Goal: Transaction & Acquisition: Obtain resource

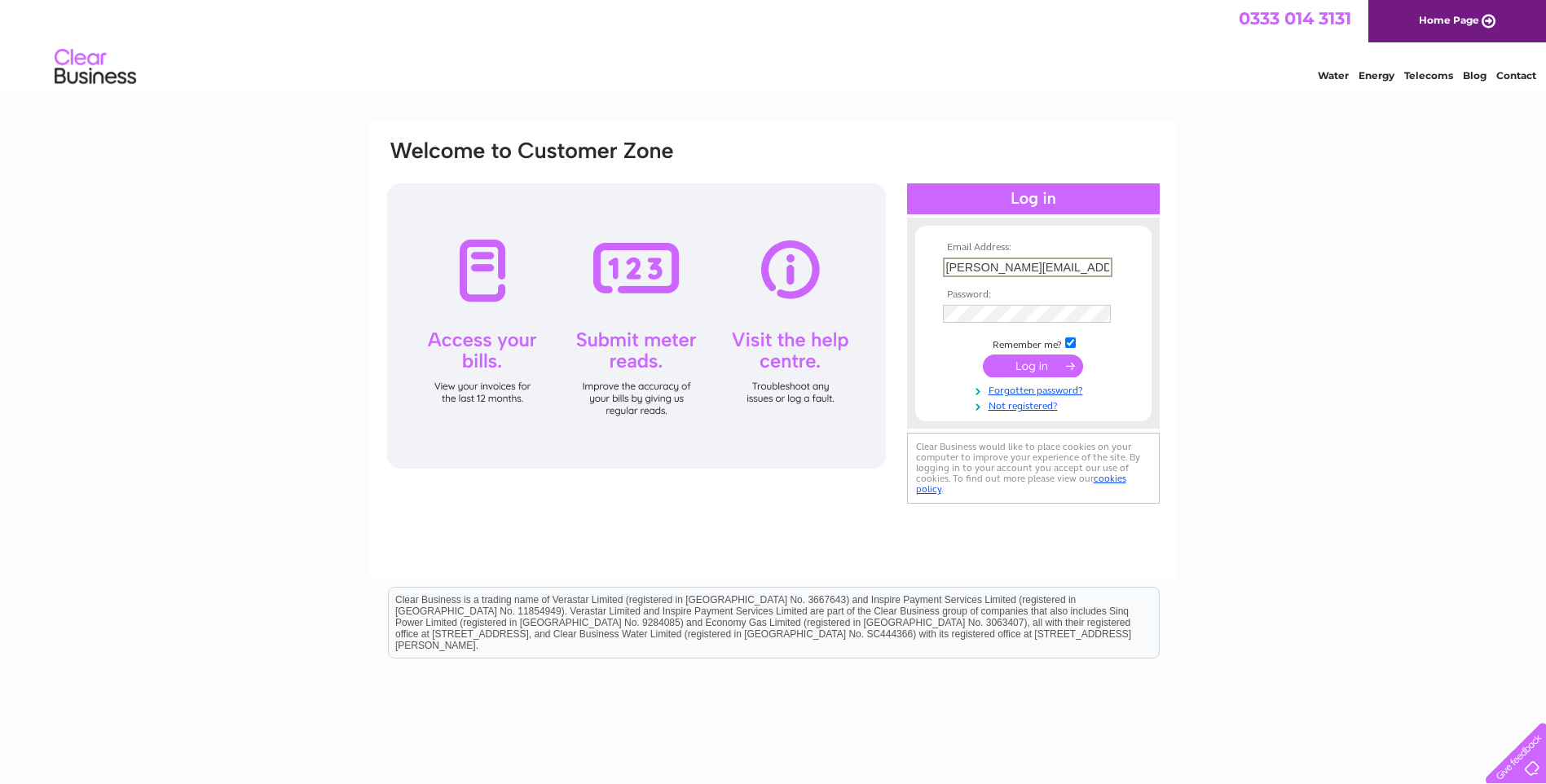
drag, startPoint x: 1097, startPoint y: 268, endPoint x: 939, endPoint y: 272, distance: 158.1
click at [939, 272] on td "[PERSON_NAME][EMAIL_ADDRESS][DOMAIN_NAME]" at bounding box center [1033, 267] width 189 height 27
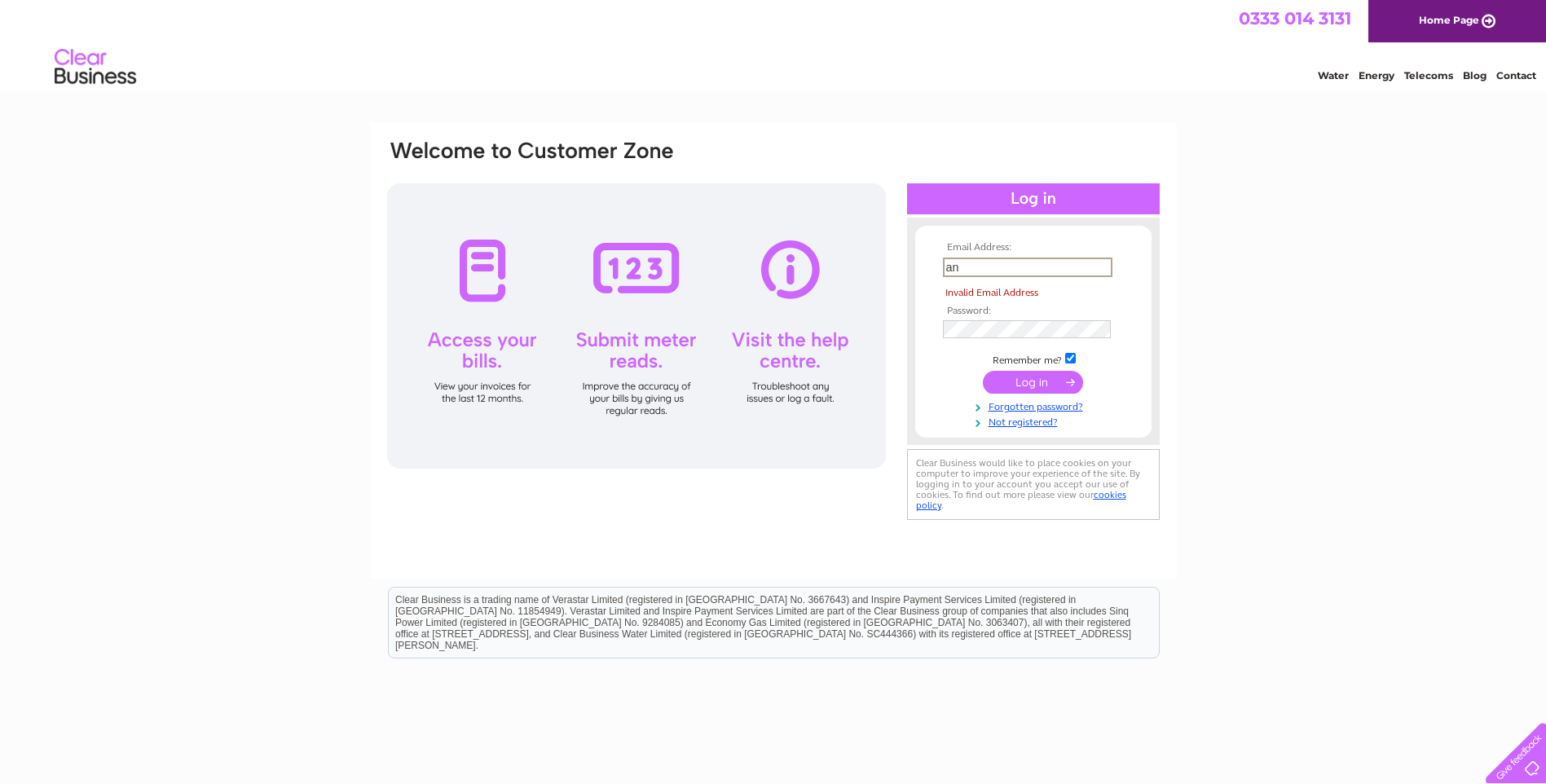
type input "a"
type input "n"
type input "info@sicor-int.com"
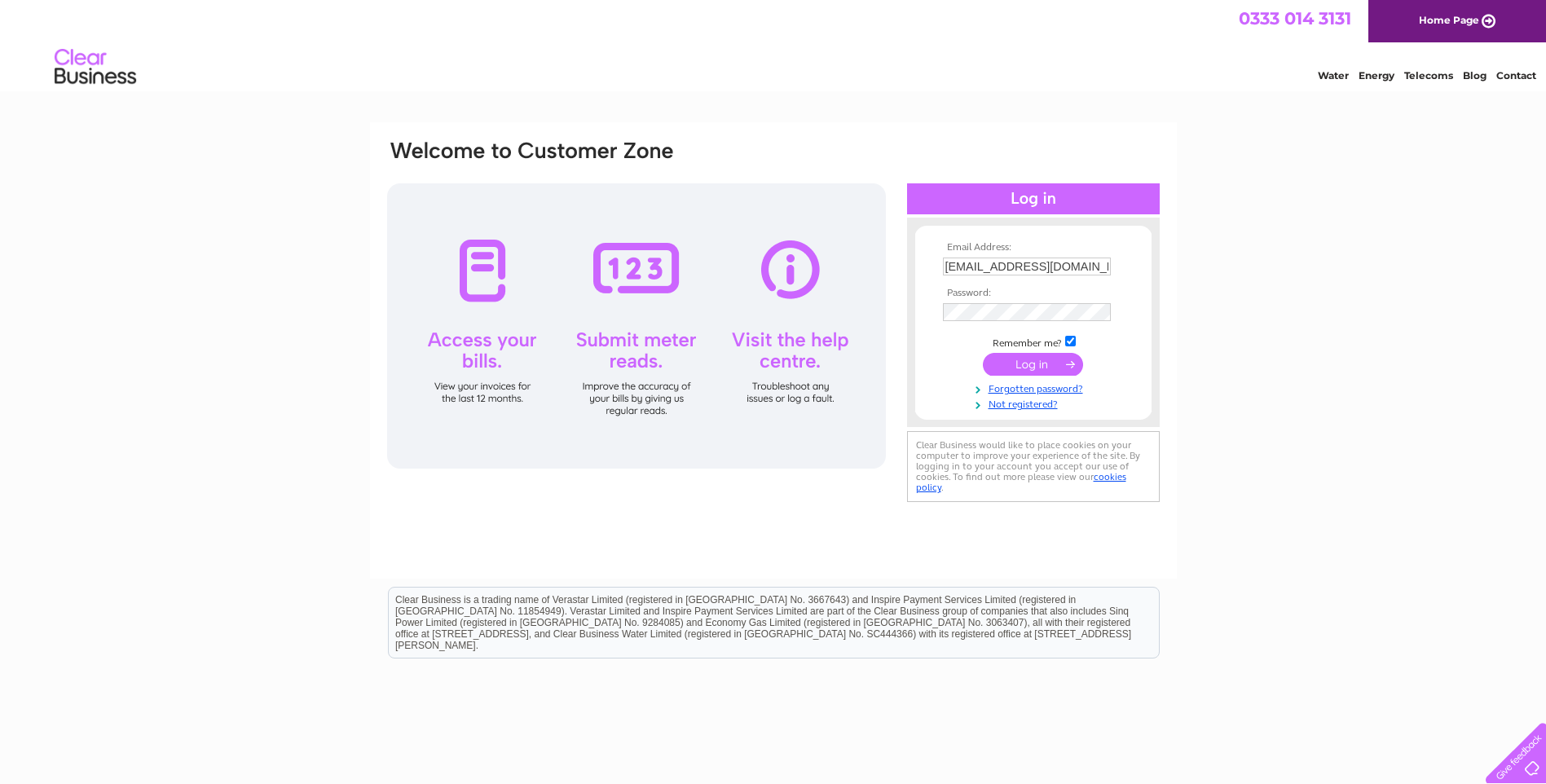
click at [1010, 366] on input "submit" at bounding box center [1033, 363] width 100 height 22
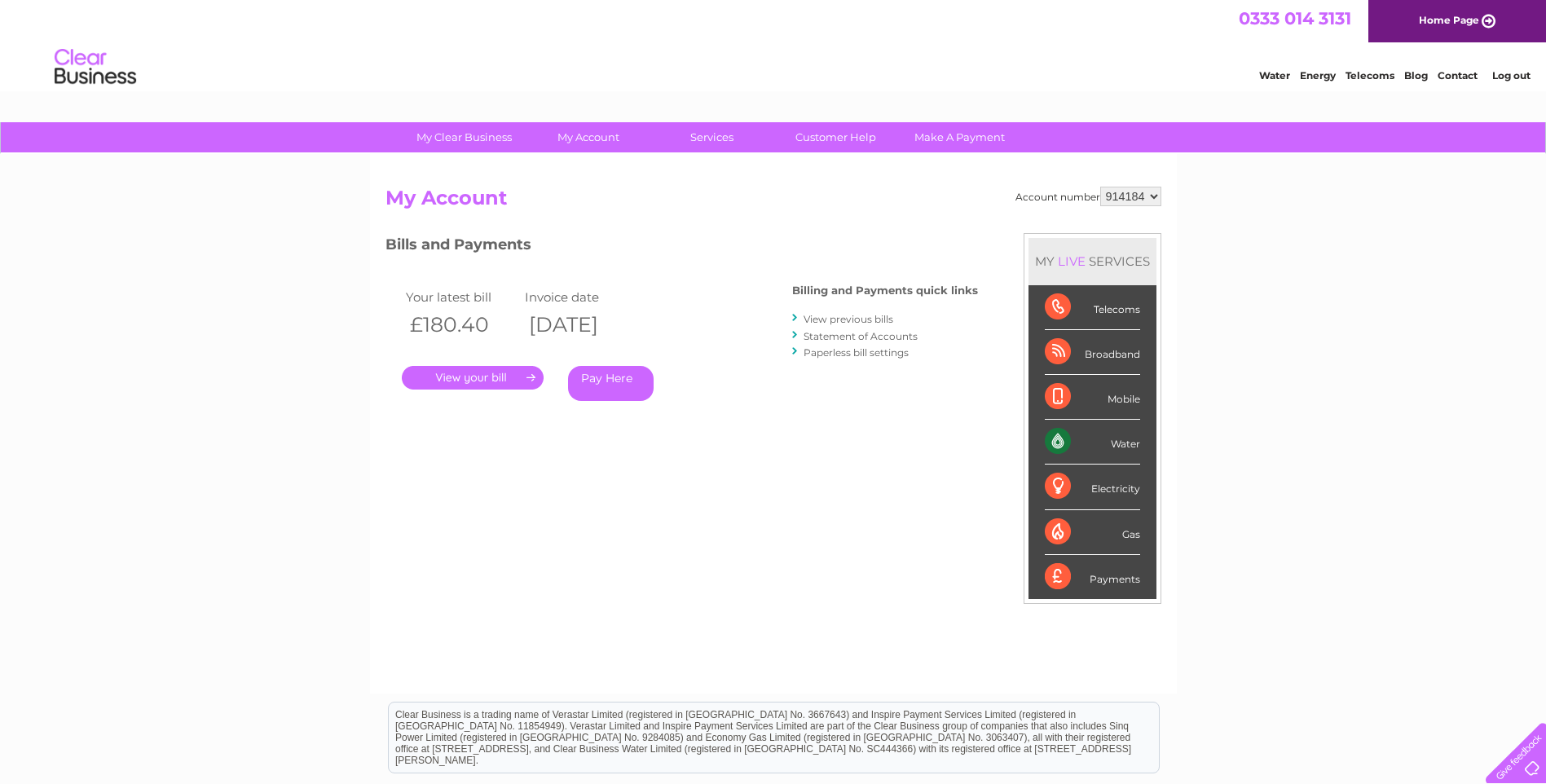
click at [454, 377] on link "." at bounding box center [473, 377] width 142 height 23
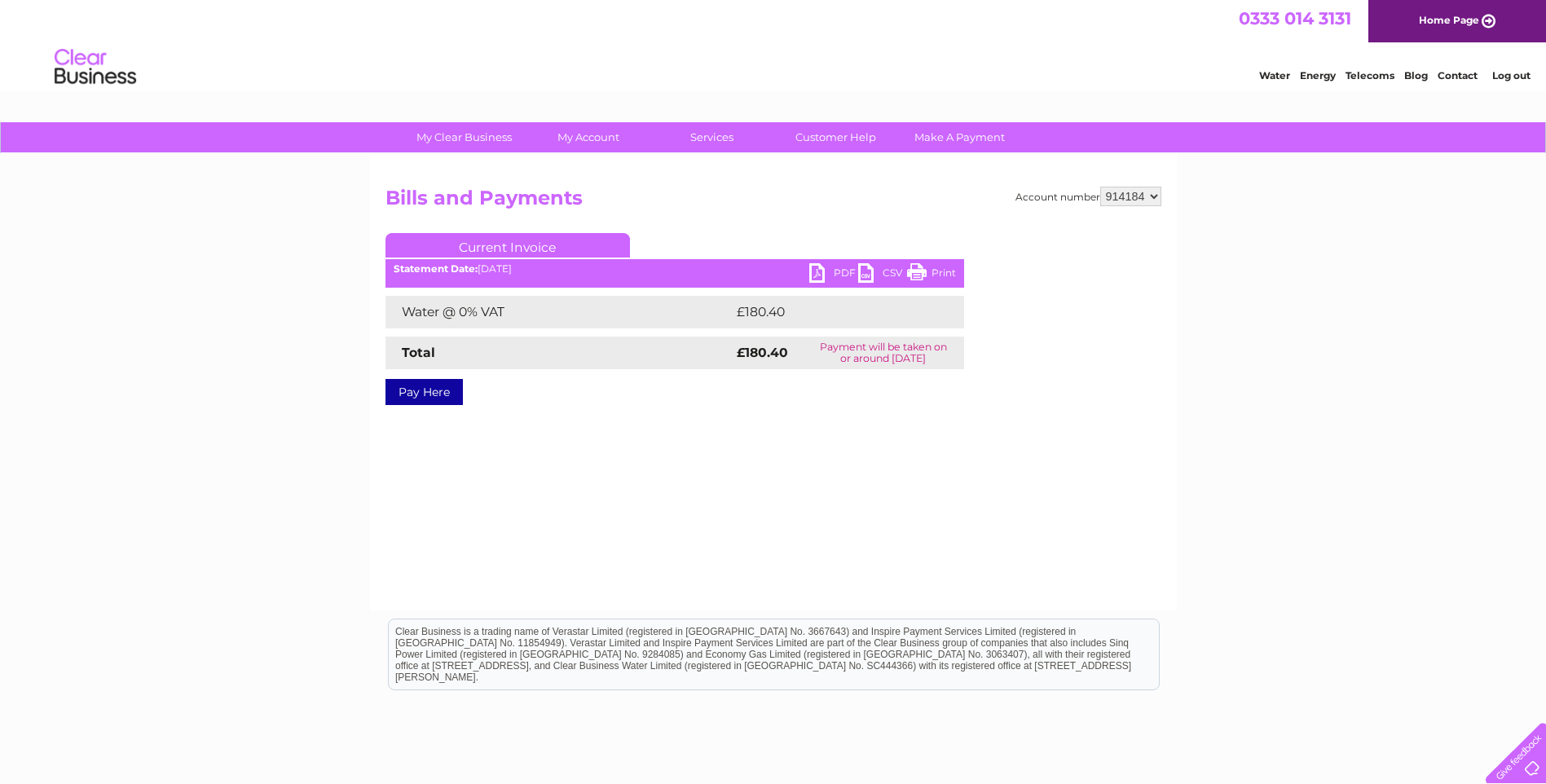
click at [843, 275] on link "PDF" at bounding box center [833, 275] width 49 height 23
click at [818, 275] on link "PDF" at bounding box center [833, 275] width 49 height 23
click at [1508, 70] on link "Log out" at bounding box center [1512, 75] width 38 height 12
